Goal: Task Accomplishment & Management: Use online tool/utility

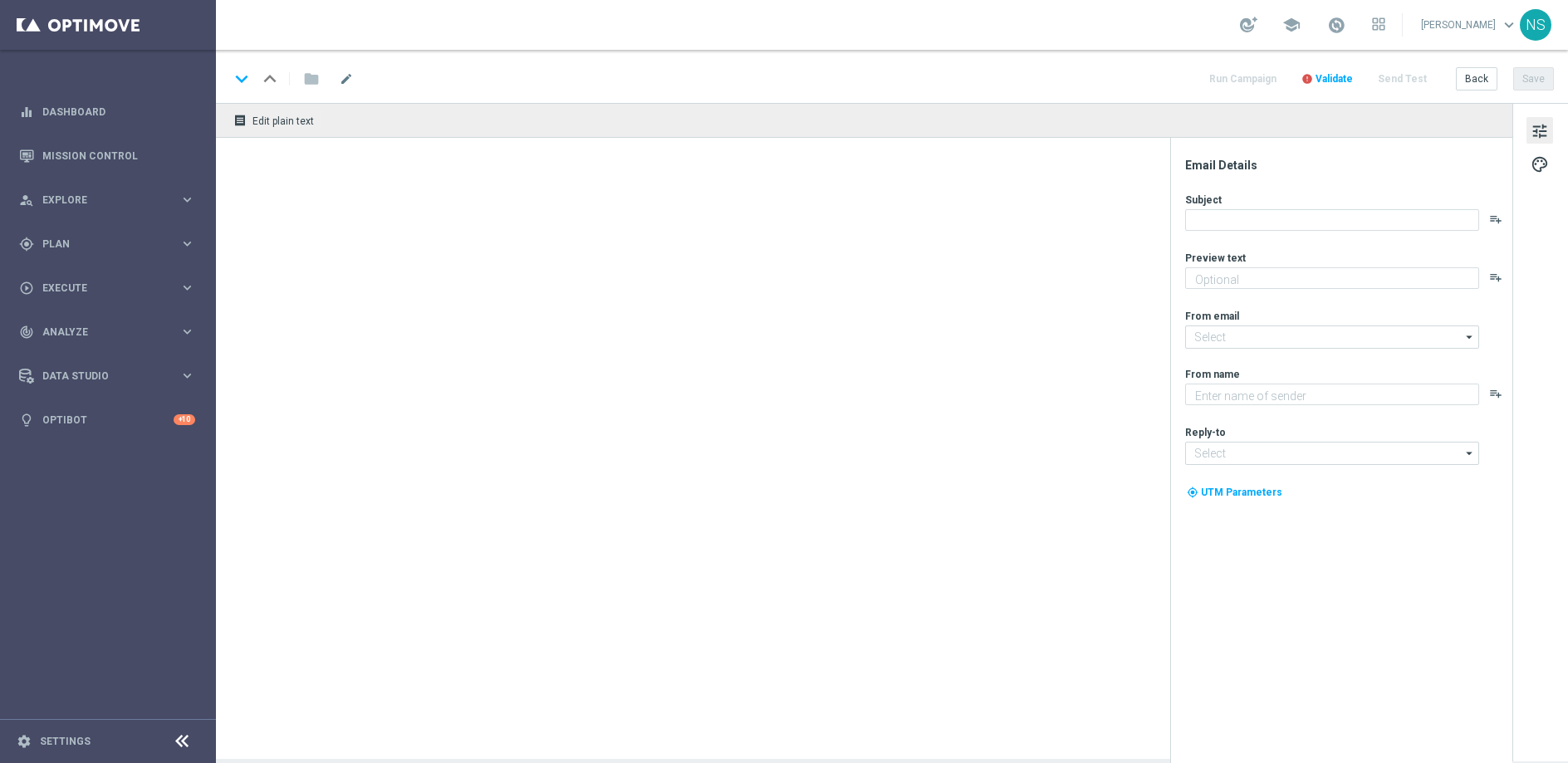
type textarea "Weil du es verdient hast. Hol dir deinen Bonus."
type textarea "Millionaires' Club"
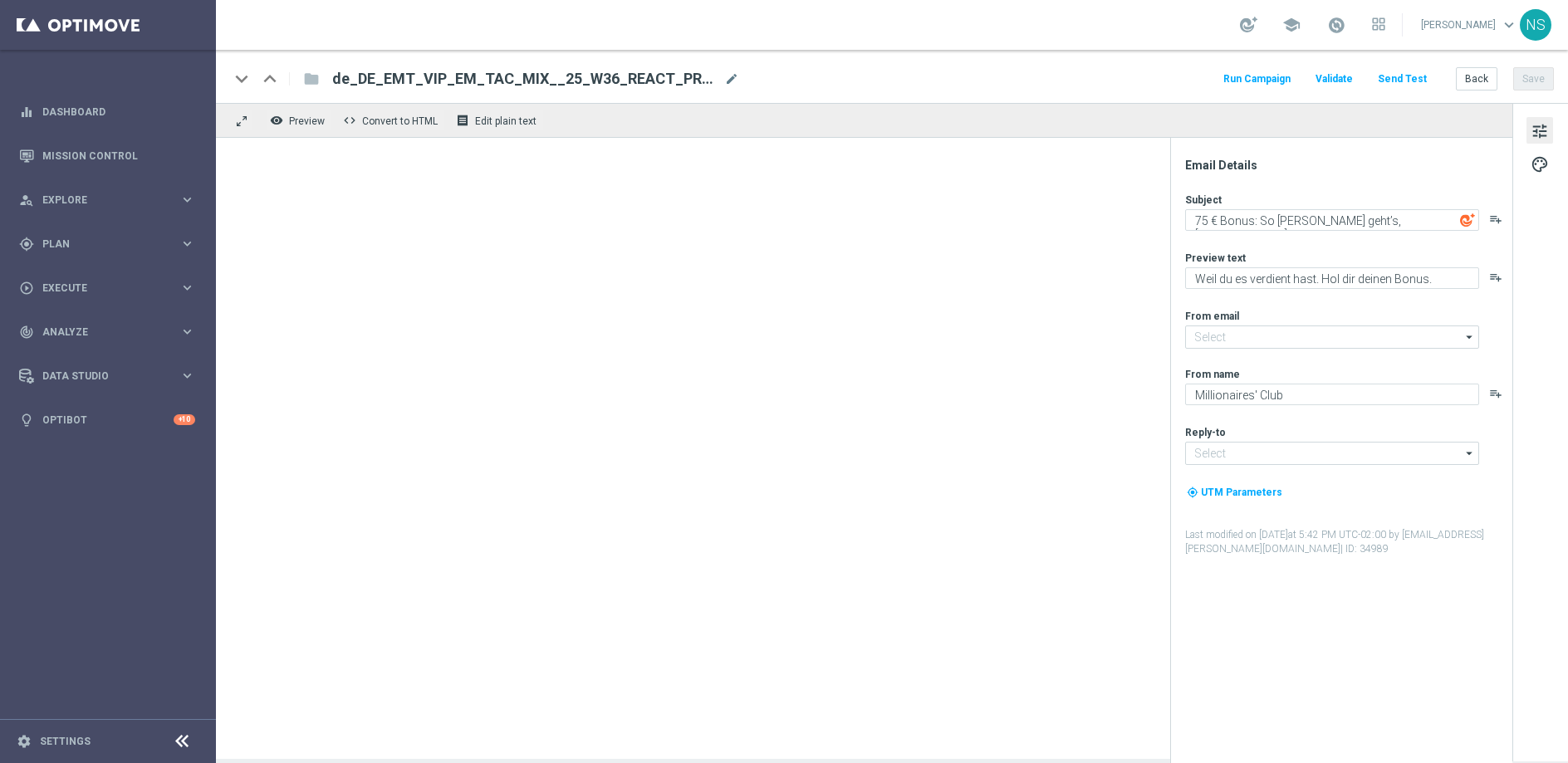
type input "mail@crm.lottoland.com"
type input "vip@lottoland.com"
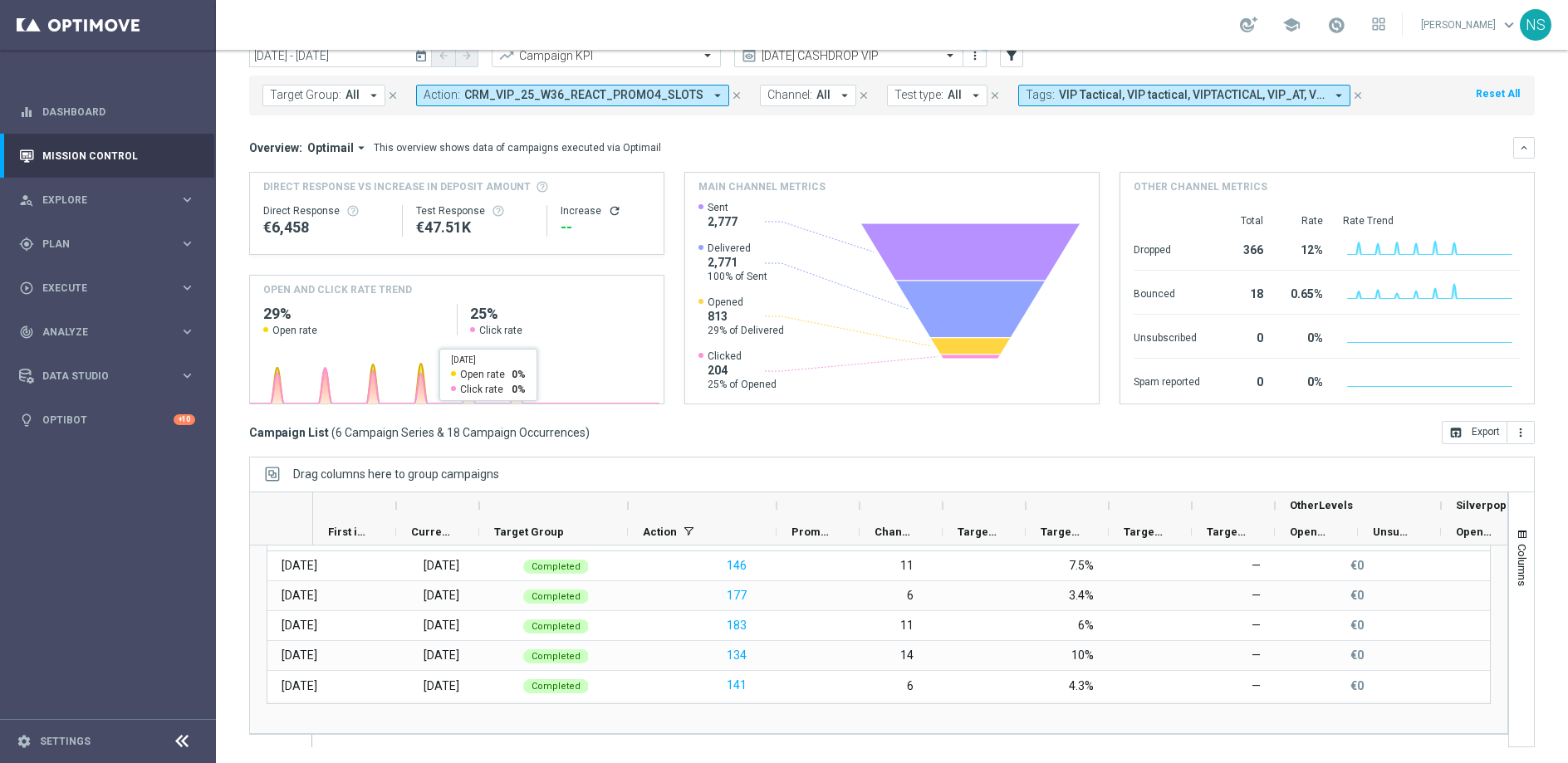
scroll to position [67, 0]
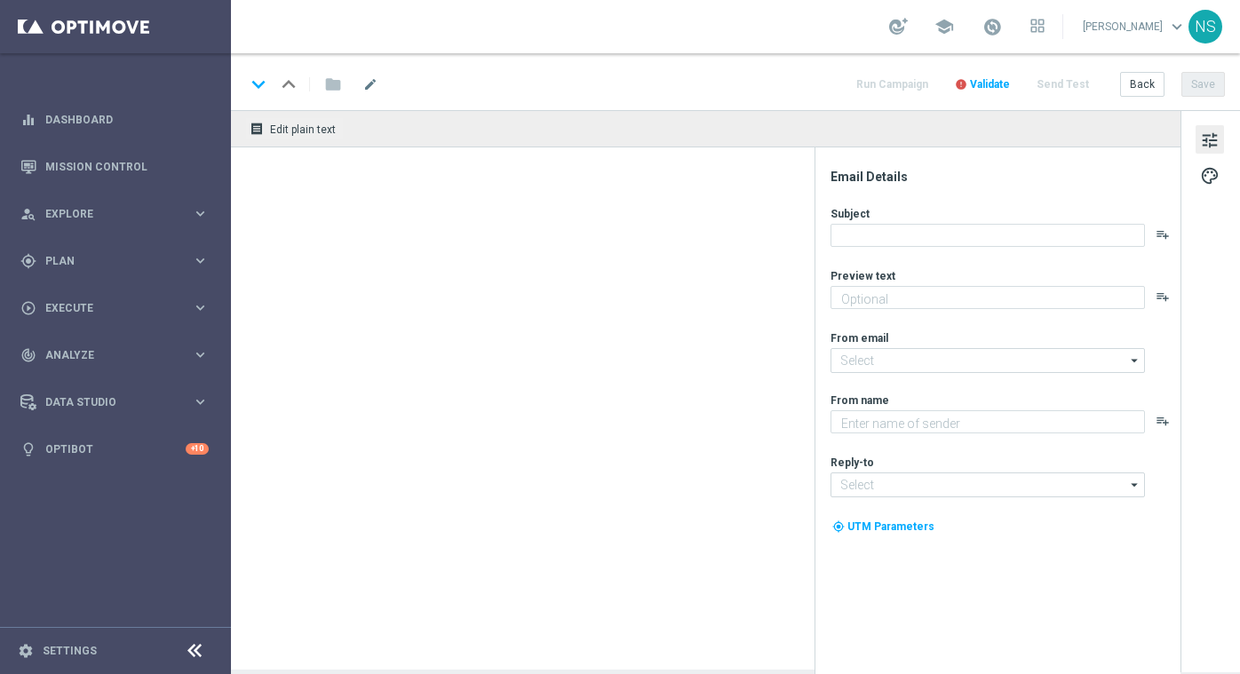
type textarea "Weil du es verdient hast. Spiele direkt gratis los."
type textarea "Millionaires' Club"
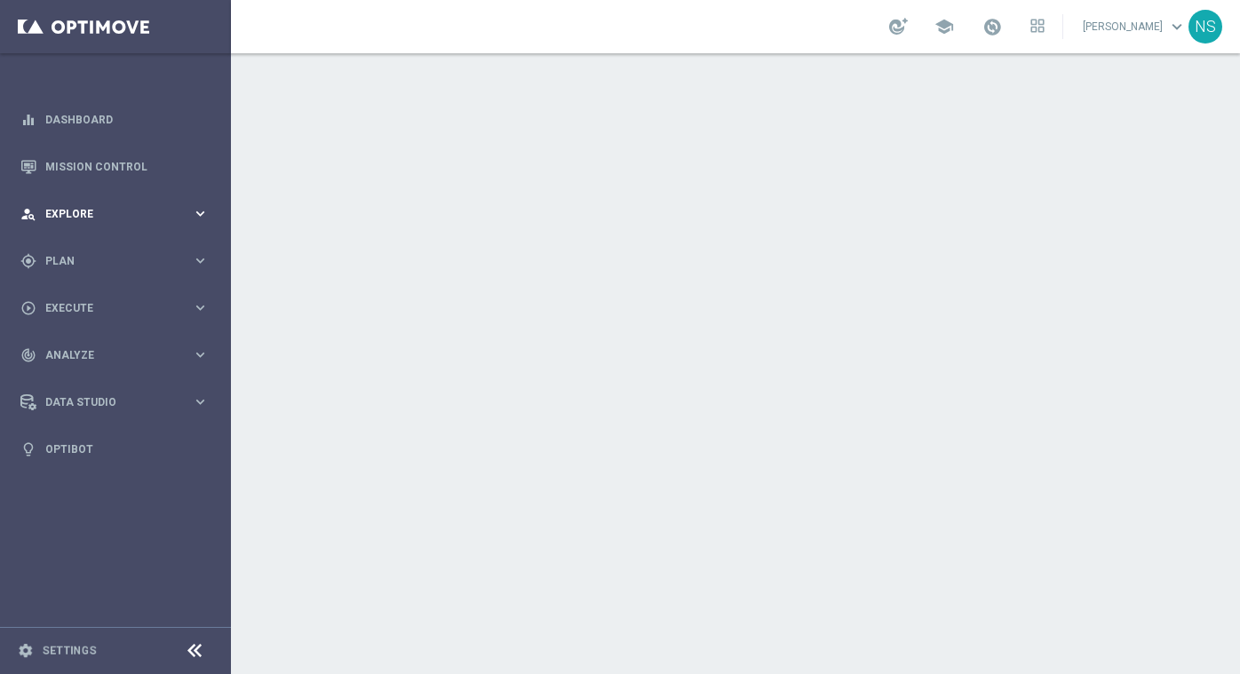
click at [156, 221] on div "person_search Explore" at bounding box center [105, 214] width 171 height 16
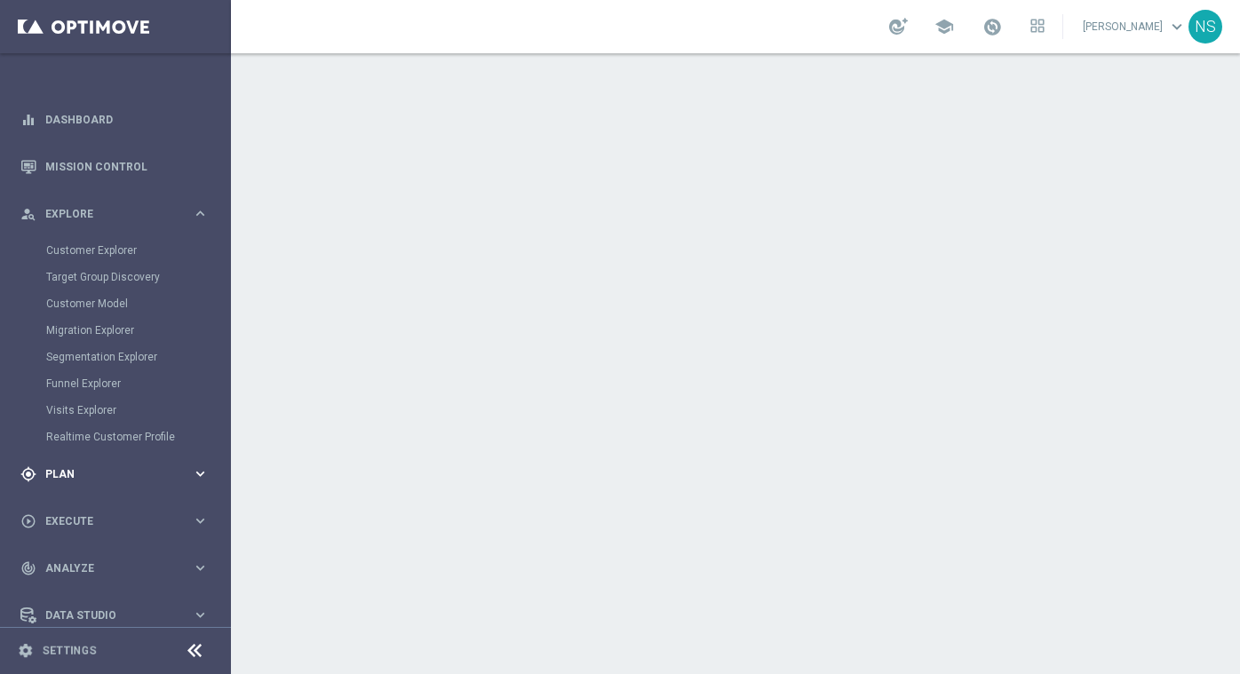
click at [130, 481] on div "gps_fixed Plan" at bounding box center [105, 474] width 171 height 16
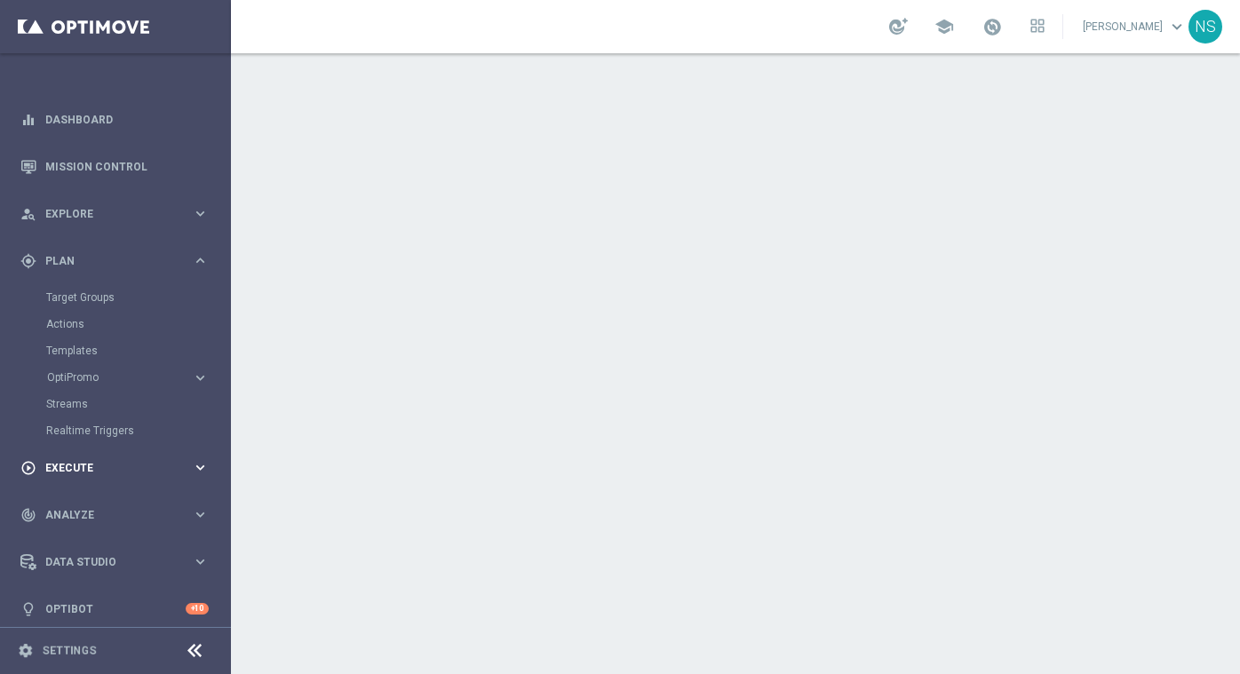
click at [109, 486] on div "play_circle_outline Execute keyboard_arrow_right" at bounding box center [114, 467] width 229 height 47
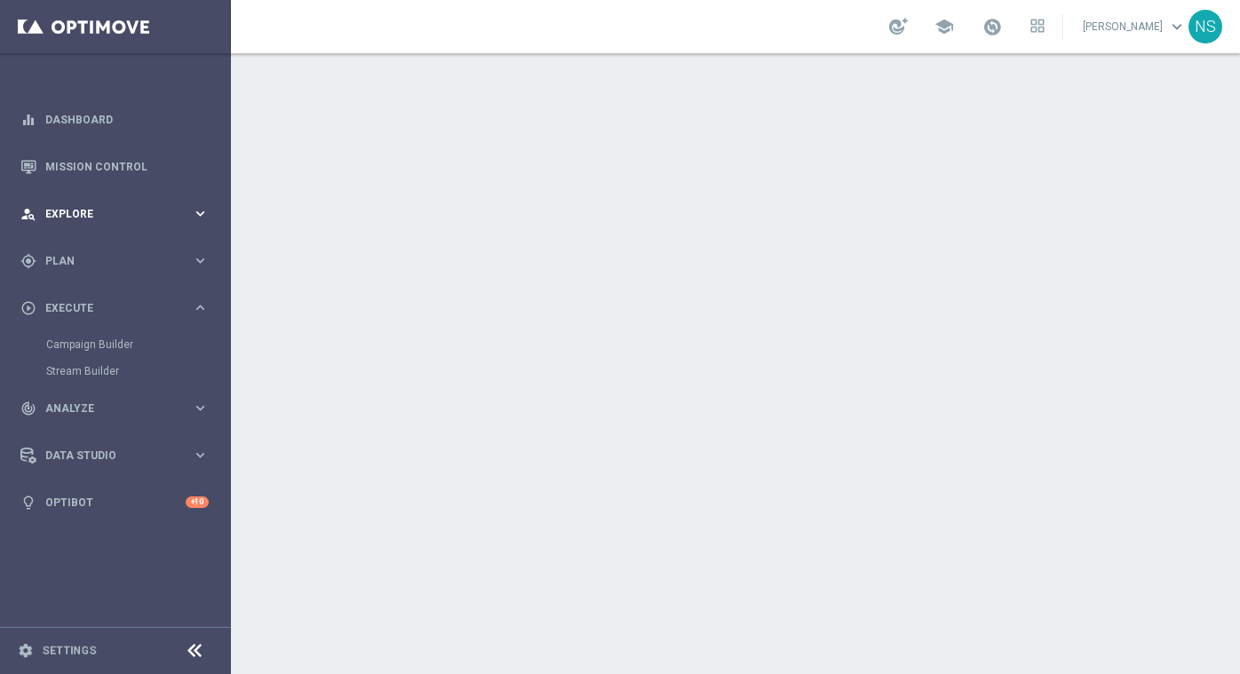
click at [98, 217] on span "Explore" at bounding box center [118, 214] width 147 height 11
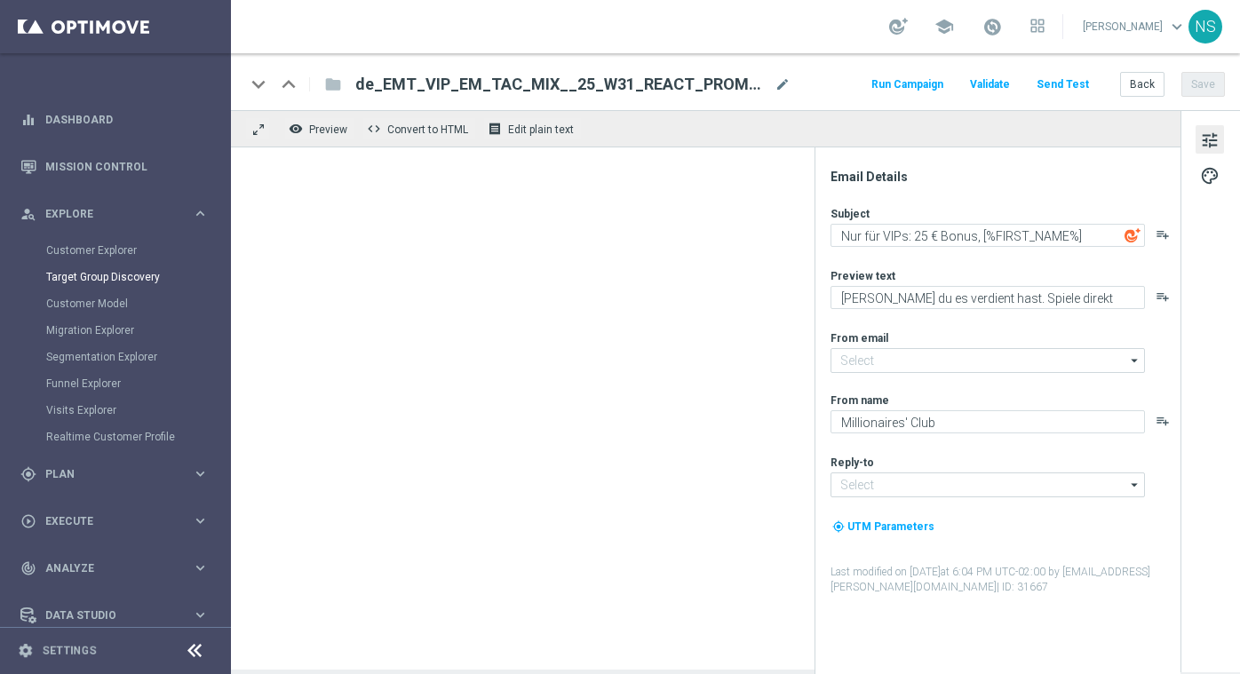
type input "mail@crm.lottoland.com"
type input "vip@lottoland.com"
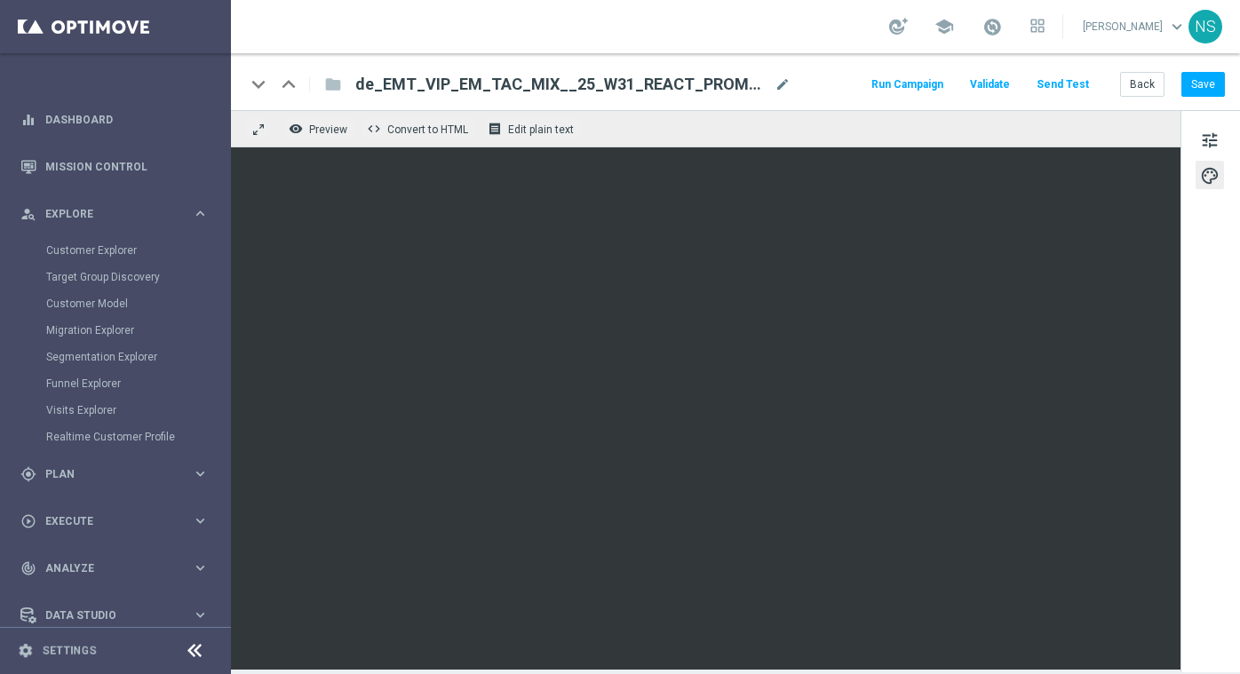
click at [1209, 159] on div "tune palette" at bounding box center [1211, 391] width 60 height 562
click at [1209, 148] on span "tune" at bounding box center [1210, 140] width 20 height 23
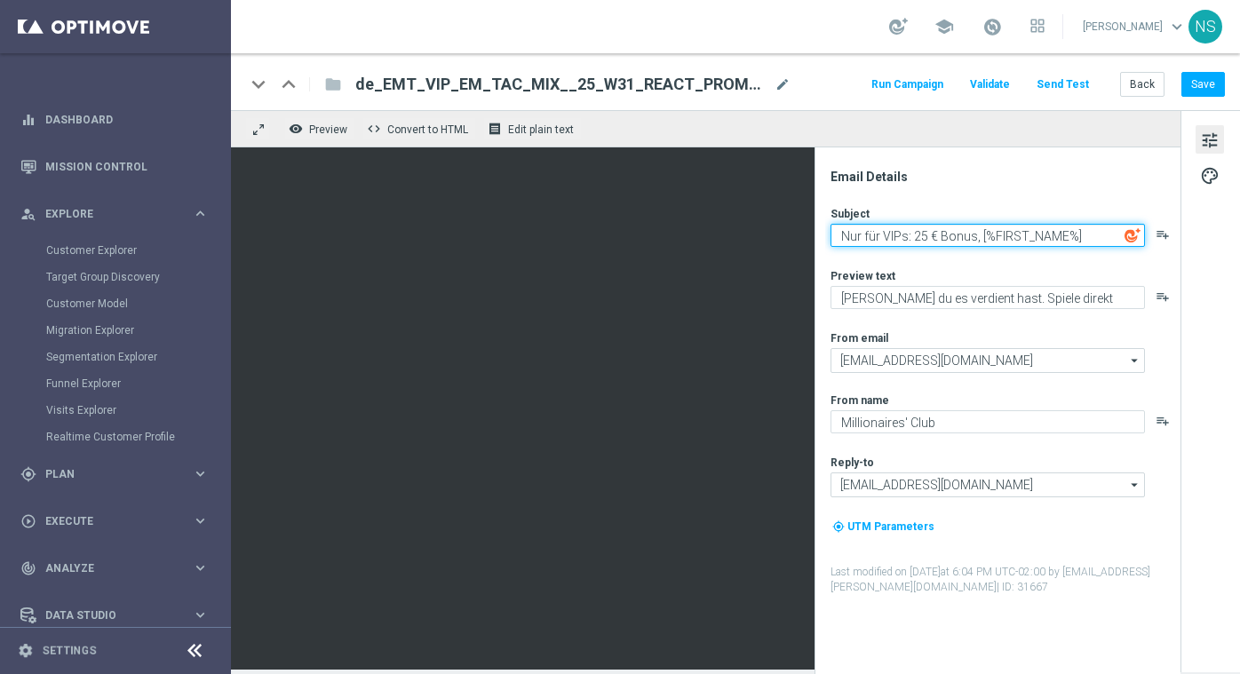
drag, startPoint x: 937, startPoint y: 237, endPoint x: 909, endPoint y: 237, distance: 28.4
click at [909, 237] on textarea "Nur für VIPs: 25 € Bonus, [%FIRST_NAME%]" at bounding box center [988, 235] width 314 height 23
